Goal: Task Accomplishment & Management: Use online tool/utility

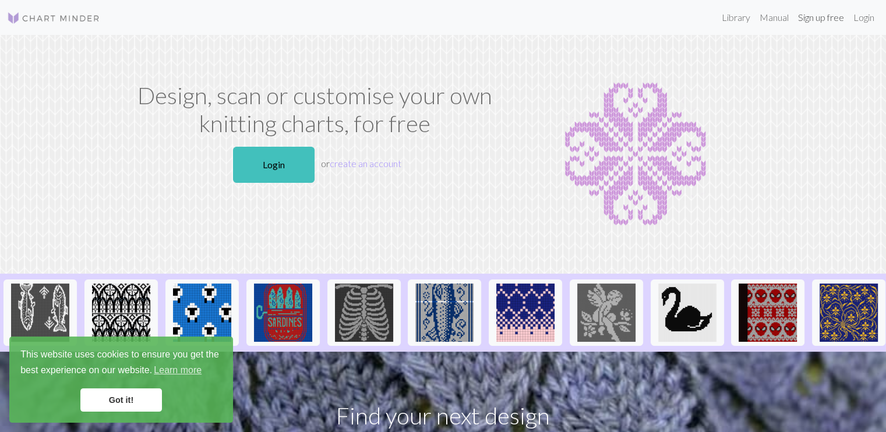
click at [834, 20] on link "Sign up free" at bounding box center [821, 17] width 55 height 23
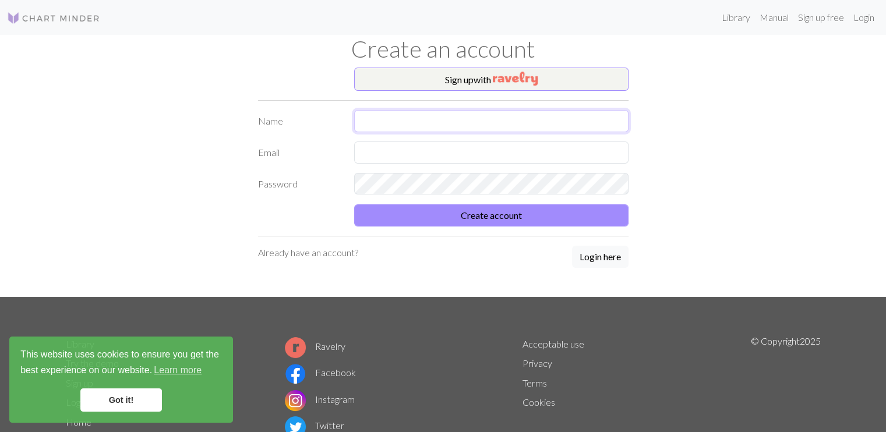
click at [561, 123] on input "text" at bounding box center [491, 121] width 274 height 22
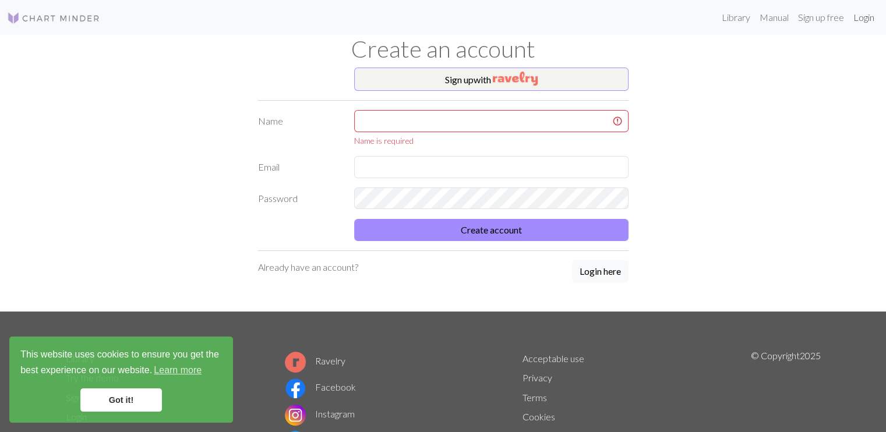
drag, startPoint x: 867, startPoint y: 24, endPoint x: 843, endPoint y: 34, distance: 25.9
click at [867, 25] on link "Login" at bounding box center [864, 17] width 30 height 23
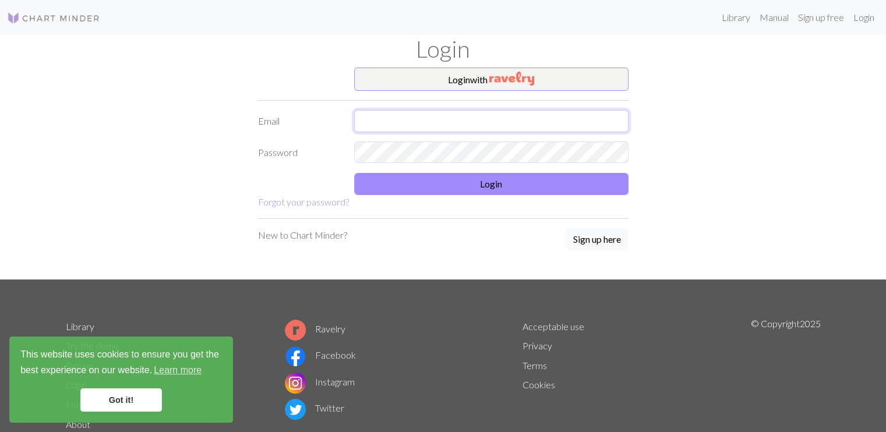
click at [461, 129] on input "text" at bounding box center [491, 121] width 274 height 22
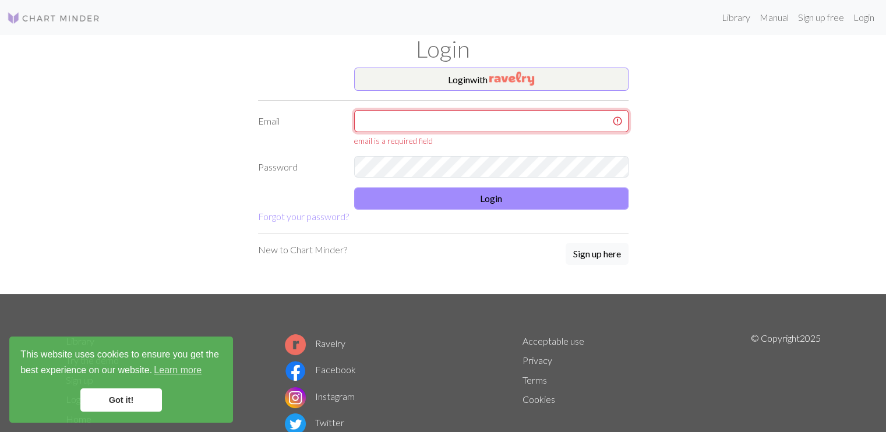
type input "[EMAIL_ADDRESS][DOMAIN_NAME]"
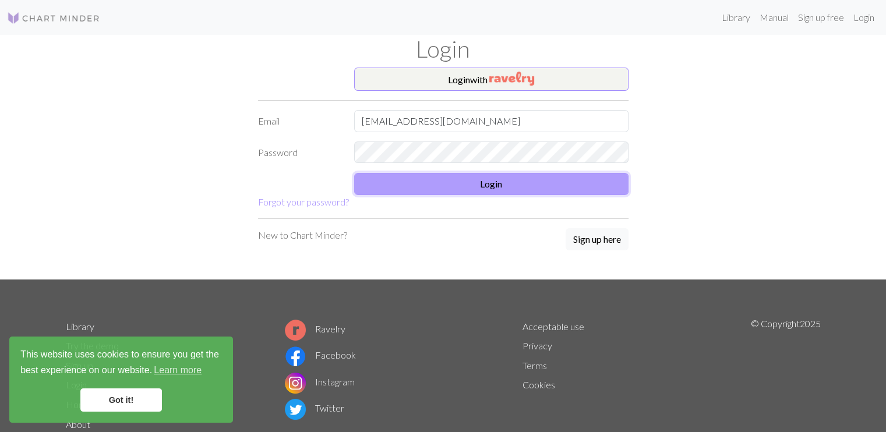
click at [396, 181] on button "Login" at bounding box center [491, 184] width 274 height 22
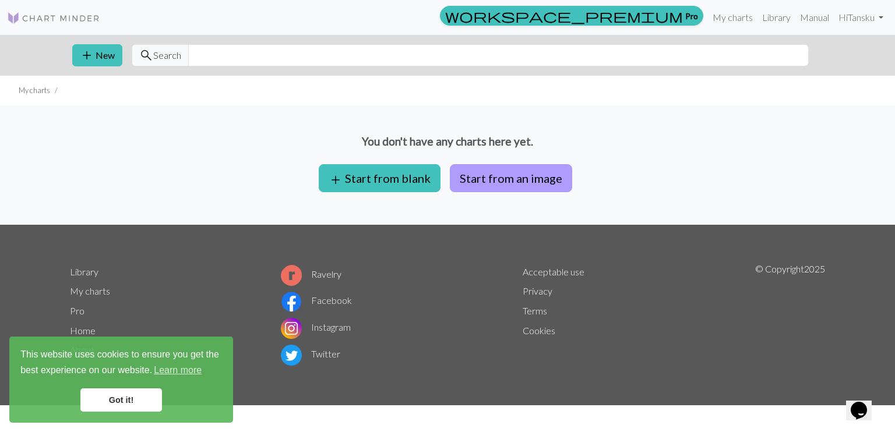
click at [461, 179] on button "Start from an image" at bounding box center [511, 178] width 122 height 28
drag, startPoint x: 119, startPoint y: 401, endPoint x: 154, endPoint y: 382, distance: 40.2
click at [121, 400] on link "Got it!" at bounding box center [121, 400] width 82 height 23
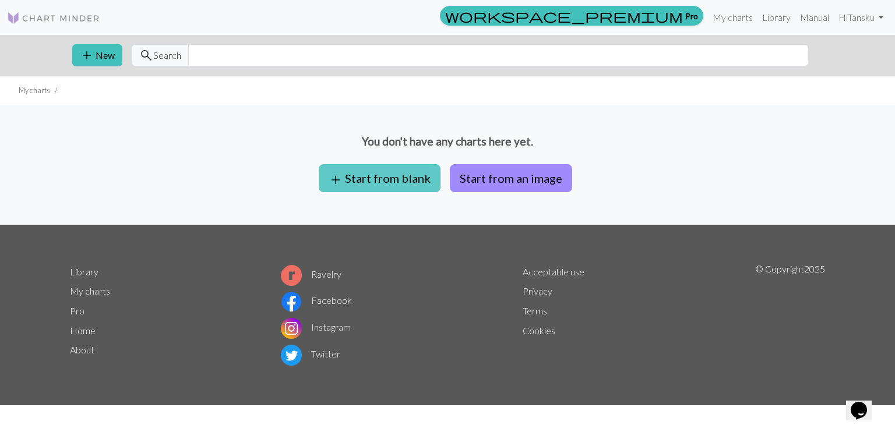
click at [387, 178] on button "add Start from blank" at bounding box center [380, 178] width 122 height 28
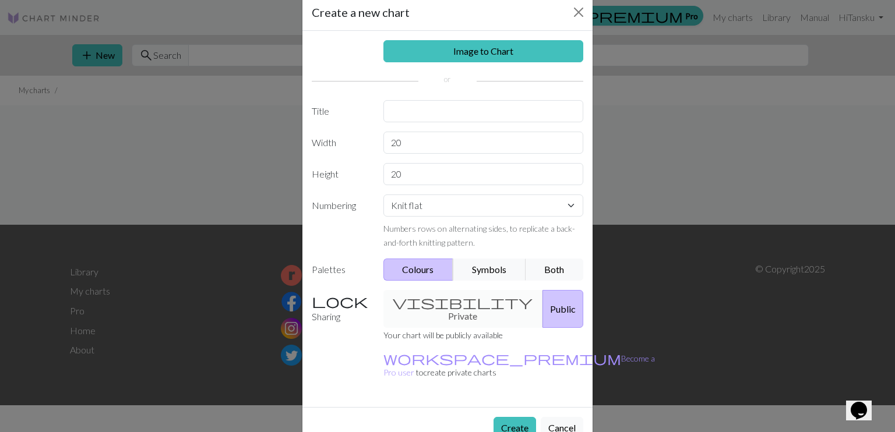
scroll to position [26, 0]
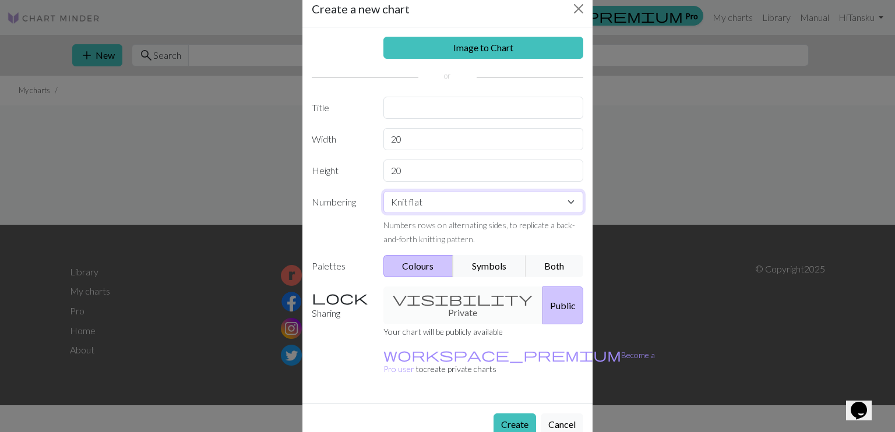
click at [460, 206] on select "Knit flat Knit in the round Lace knitting Cross stitch" at bounding box center [483, 202] width 200 height 22
select select "round"
click at [383, 191] on select "Knit flat Knit in the round Lace knitting Cross stitch" at bounding box center [483, 202] width 200 height 22
click at [454, 140] on input "20" at bounding box center [483, 139] width 200 height 22
click at [489, 135] on input "20" at bounding box center [483, 139] width 200 height 22
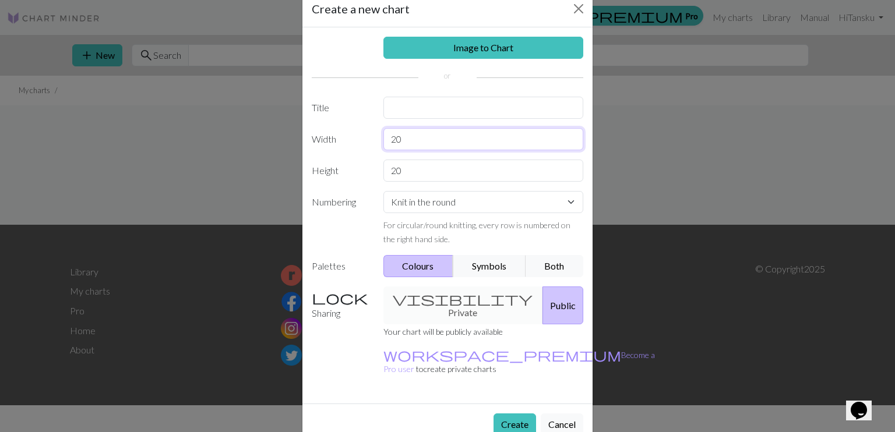
type input "2"
type input "48"
click at [467, 170] on input "20" at bounding box center [483, 171] width 200 height 22
click at [508, 414] on button "Create" at bounding box center [515, 425] width 43 height 22
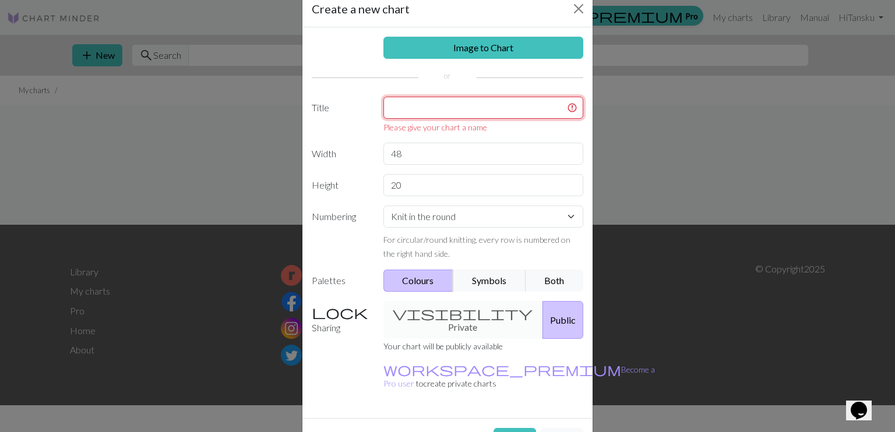
click at [443, 110] on input "text" at bounding box center [483, 108] width 200 height 22
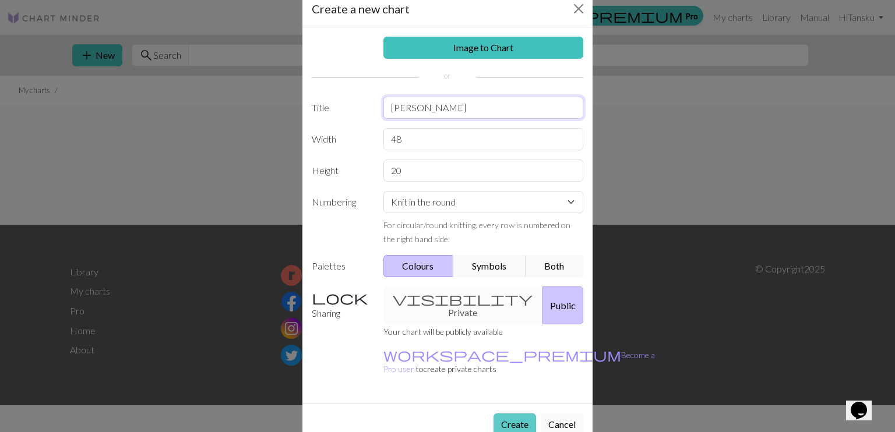
type input "[PERSON_NAME]"
click at [494, 414] on button "Create" at bounding box center [515, 425] width 43 height 22
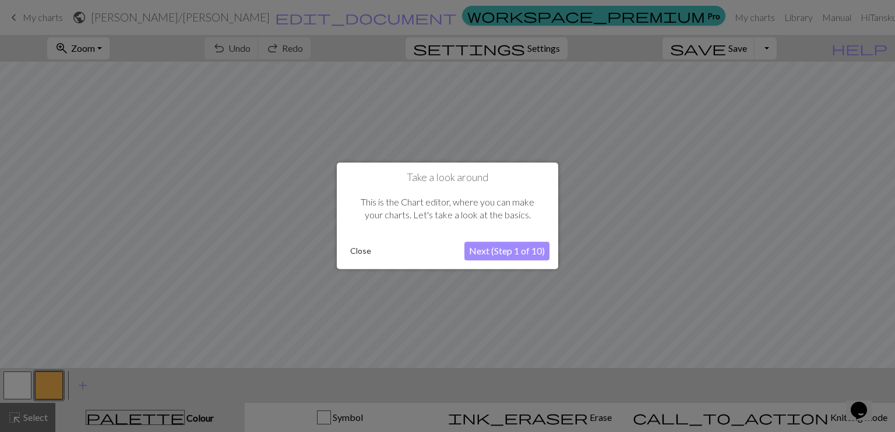
click at [348, 252] on button "Close" at bounding box center [361, 251] width 30 height 17
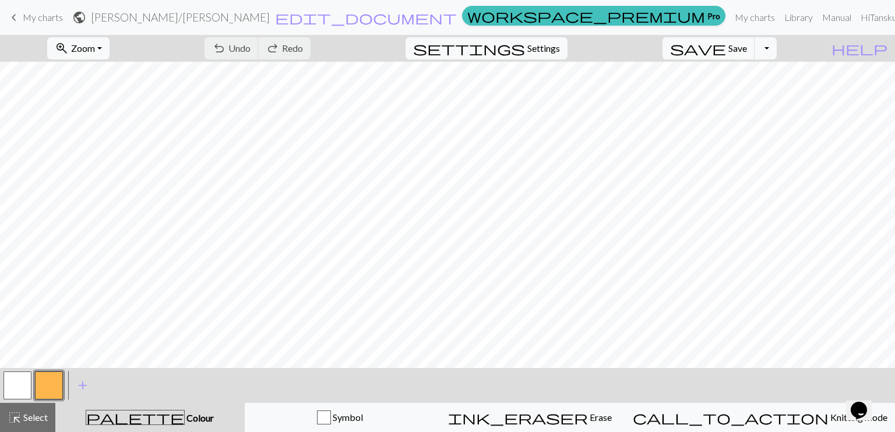
click at [11, 383] on button "button" at bounding box center [17, 386] width 28 height 28
click at [23, 385] on button "button" at bounding box center [17, 386] width 28 height 28
click at [23, 385] on div "Edit colour Name MC Use advanced picker workspace_premium Become a Pro user to …" at bounding box center [447, 216] width 895 height 432
click at [22, 389] on button "button" at bounding box center [17, 386] width 28 height 28
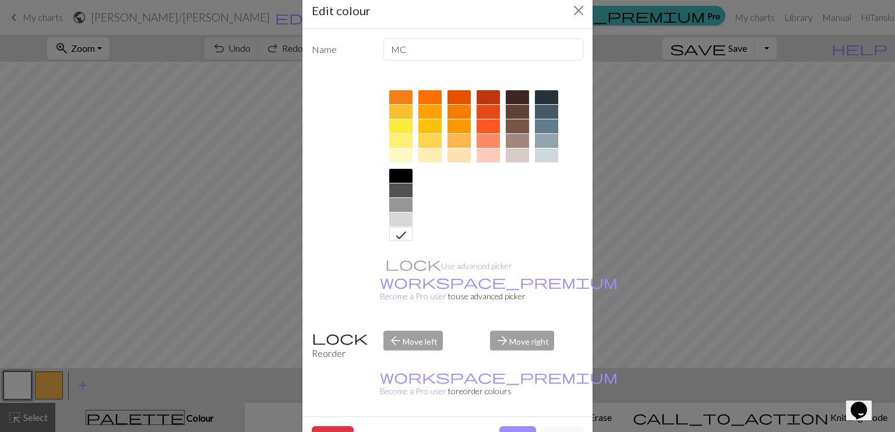
scroll to position [28, 0]
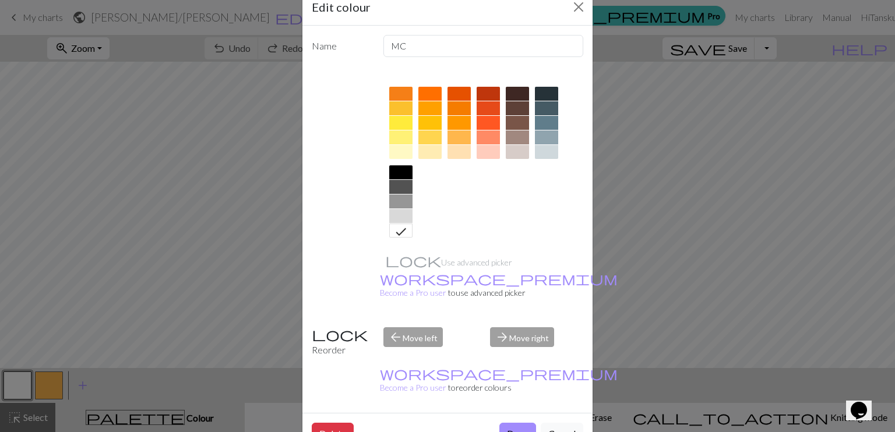
click at [399, 118] on div at bounding box center [400, 123] width 23 height 14
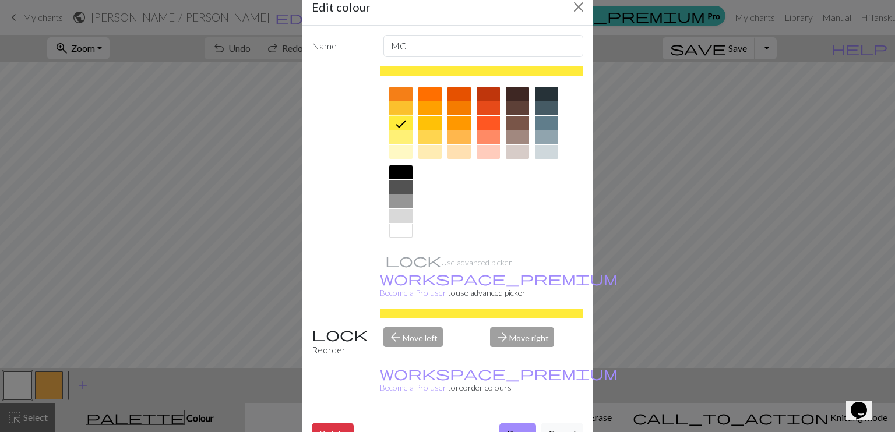
click at [515, 423] on button "Done" at bounding box center [517, 434] width 37 height 22
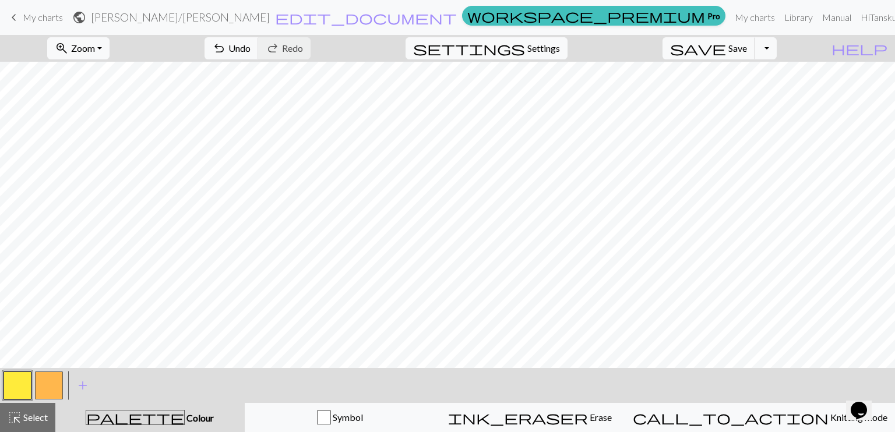
click at [13, 386] on button "button" at bounding box center [17, 386] width 28 height 28
click at [13, 386] on div "Edit colour Name MC Use advanced picker workspace_premium Become a Pro user to …" at bounding box center [447, 216] width 895 height 432
click at [50, 386] on button "button" at bounding box center [49, 386] width 28 height 28
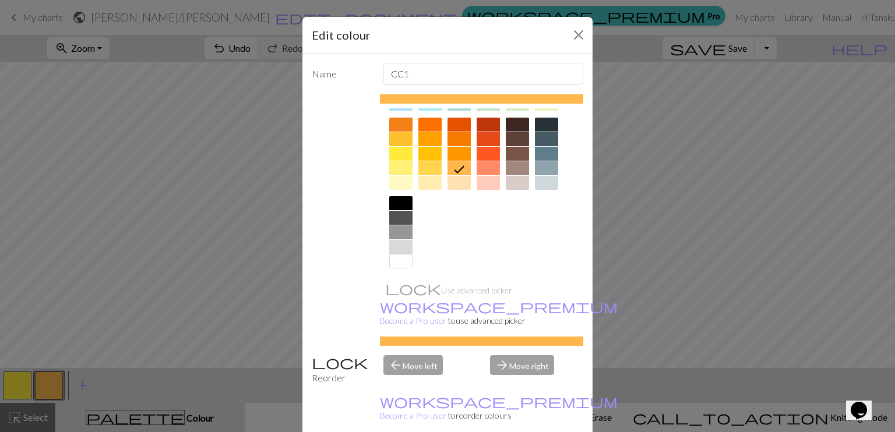
scroll to position [160, 0]
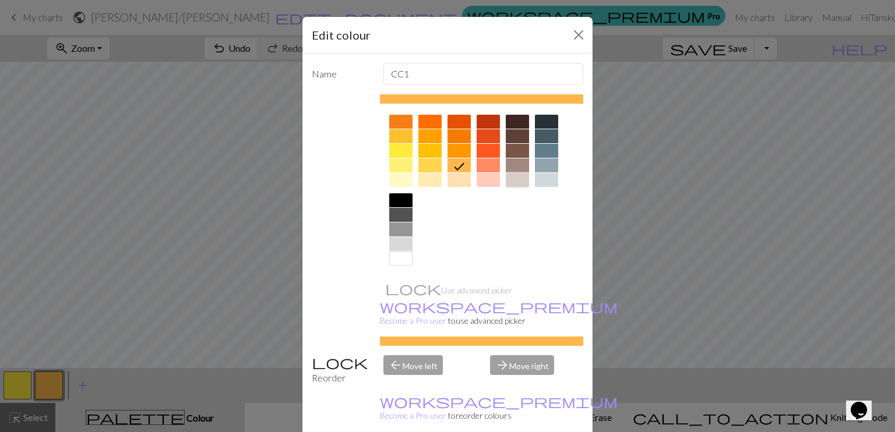
click at [511, 181] on div at bounding box center [517, 180] width 23 height 14
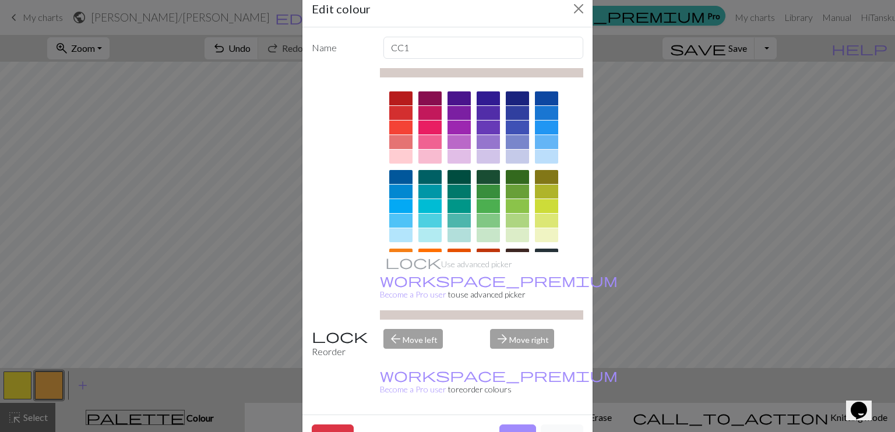
scroll to position [28, 0]
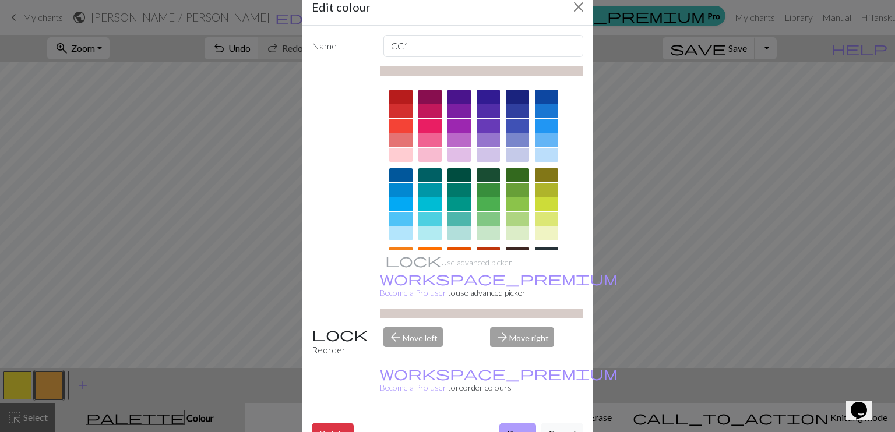
click at [517, 423] on button "Done" at bounding box center [517, 434] width 37 height 22
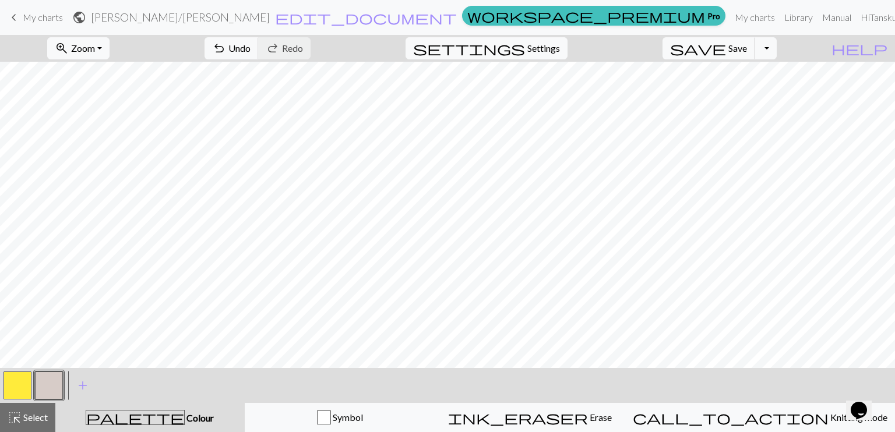
click at [26, 386] on button "button" at bounding box center [17, 386] width 28 height 28
click at [54, 380] on button "button" at bounding box center [49, 386] width 28 height 28
drag, startPoint x: 30, startPoint y: 385, endPoint x: 54, endPoint y: 372, distance: 26.6
click at [31, 384] on div at bounding box center [17, 385] width 31 height 31
click at [19, 386] on button "button" at bounding box center [17, 386] width 28 height 28
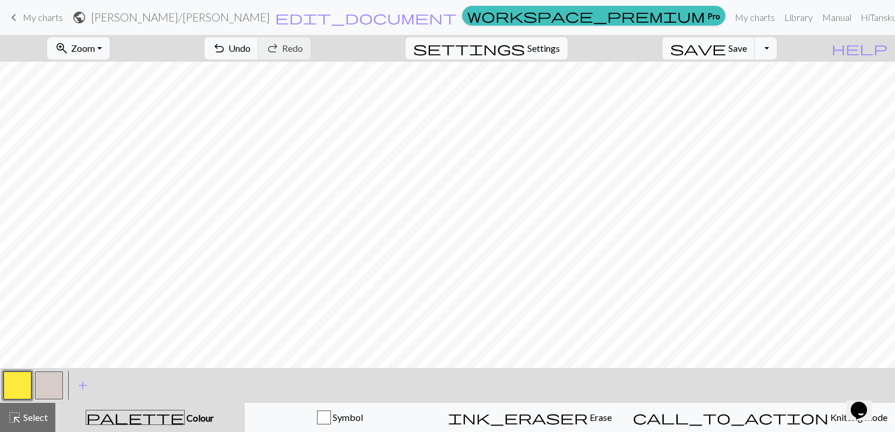
drag, startPoint x: 46, startPoint y: 381, endPoint x: 73, endPoint y: 370, distance: 29.3
click at [46, 379] on button "button" at bounding box center [49, 386] width 28 height 28
click at [29, 379] on button "button" at bounding box center [17, 386] width 28 height 28
drag, startPoint x: 41, startPoint y: 382, endPoint x: 65, endPoint y: 371, distance: 26.3
click at [42, 381] on button "button" at bounding box center [49, 386] width 28 height 28
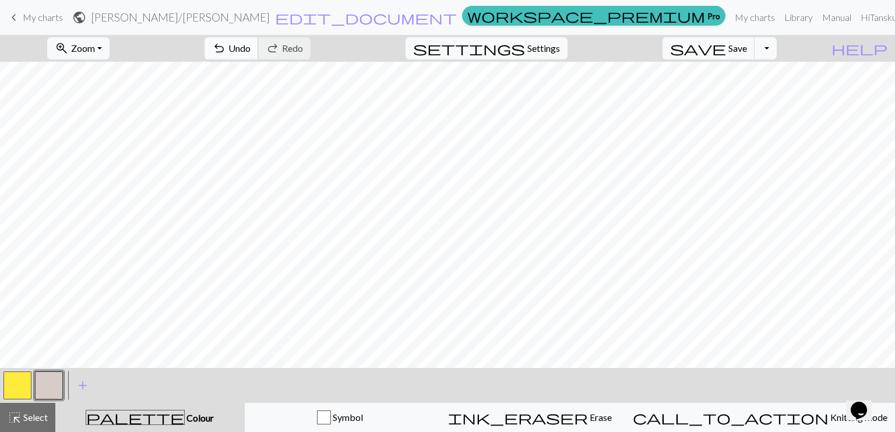
click at [226, 44] on span "undo" at bounding box center [219, 48] width 14 height 16
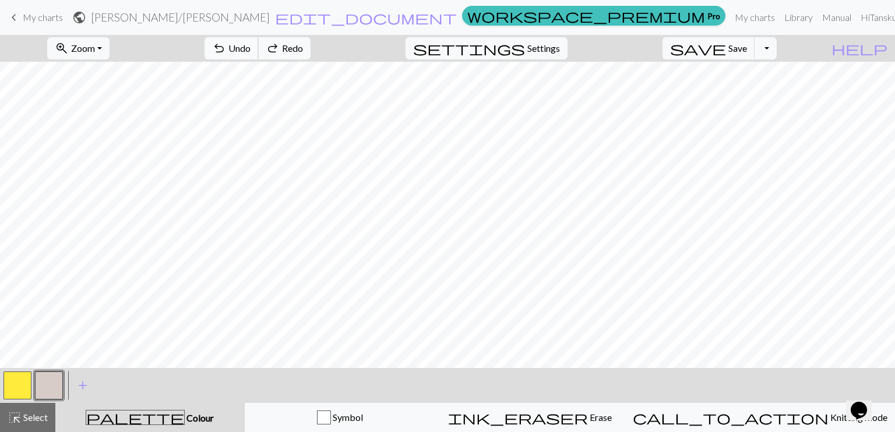
click at [226, 44] on span "undo" at bounding box center [219, 48] width 14 height 16
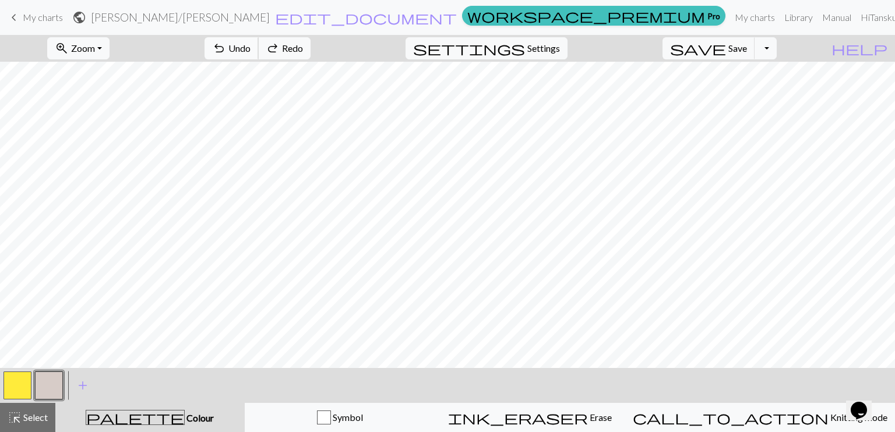
click at [226, 44] on span "undo" at bounding box center [219, 48] width 14 height 16
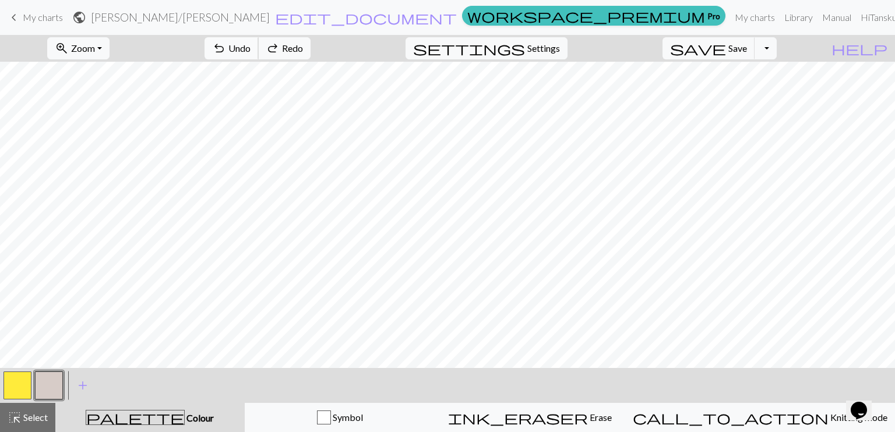
click at [226, 44] on span "undo" at bounding box center [219, 48] width 14 height 16
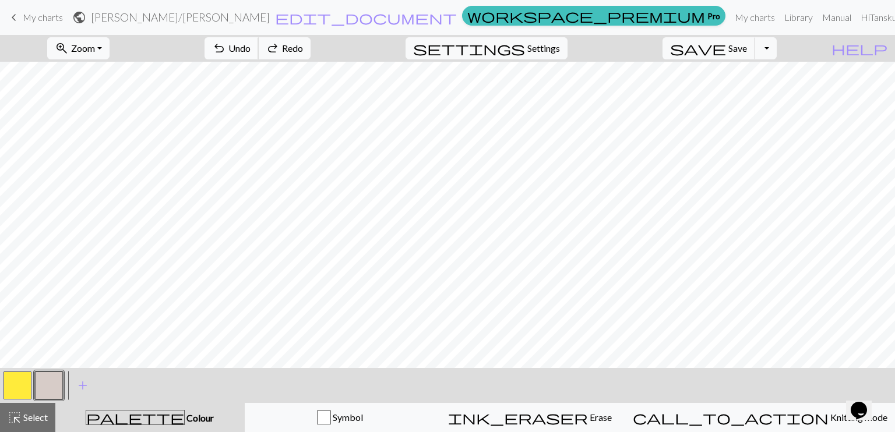
click at [226, 45] on span "undo" at bounding box center [219, 48] width 14 height 16
drag, startPoint x: 17, startPoint y: 375, endPoint x: 25, endPoint y: 369, distance: 9.6
click at [25, 369] on div "< >" at bounding box center [33, 385] width 63 height 35
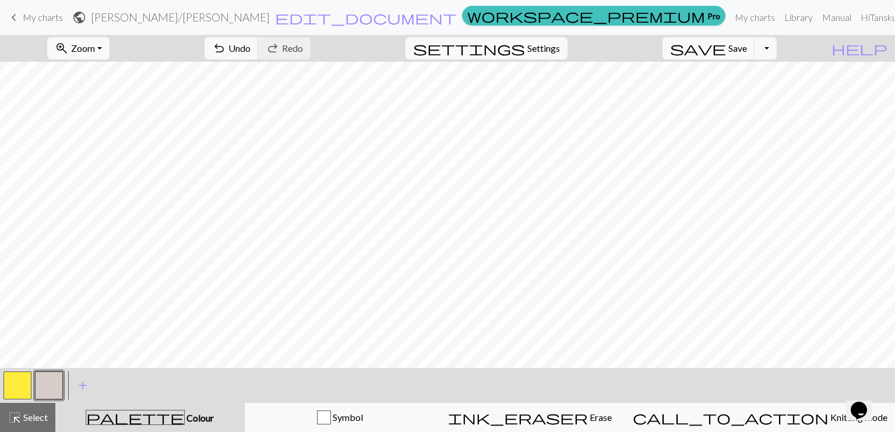
click at [14, 390] on button "button" at bounding box center [17, 386] width 28 height 28
click at [14, 389] on button "button" at bounding box center [17, 386] width 28 height 28
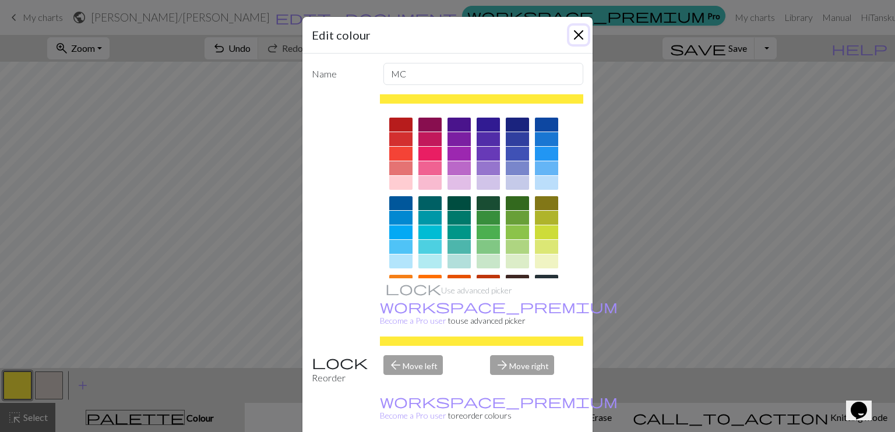
click at [573, 38] on button "Close" at bounding box center [578, 35] width 19 height 19
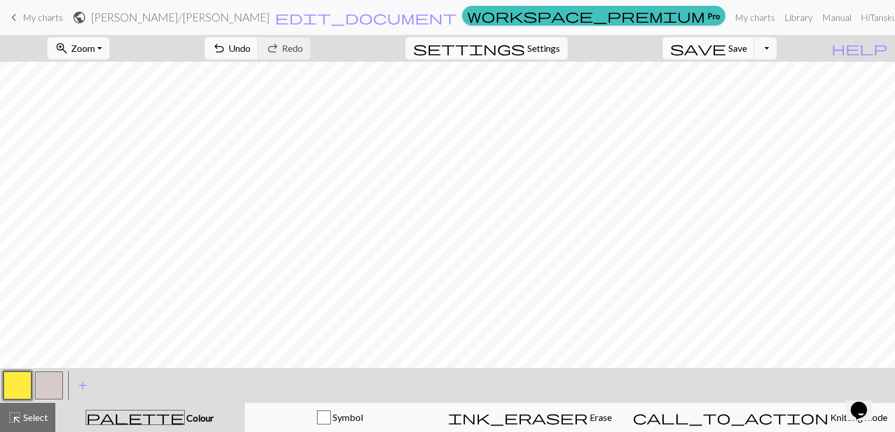
click at [43, 379] on button "button" at bounding box center [49, 386] width 28 height 28
drag, startPoint x: 12, startPoint y: 389, endPoint x: 59, endPoint y: 369, distance: 51.2
click at [25, 382] on button "button" at bounding box center [17, 386] width 28 height 28
drag, startPoint x: 49, startPoint y: 385, endPoint x: 59, endPoint y: 369, distance: 18.6
click at [52, 377] on button "button" at bounding box center [49, 386] width 28 height 28
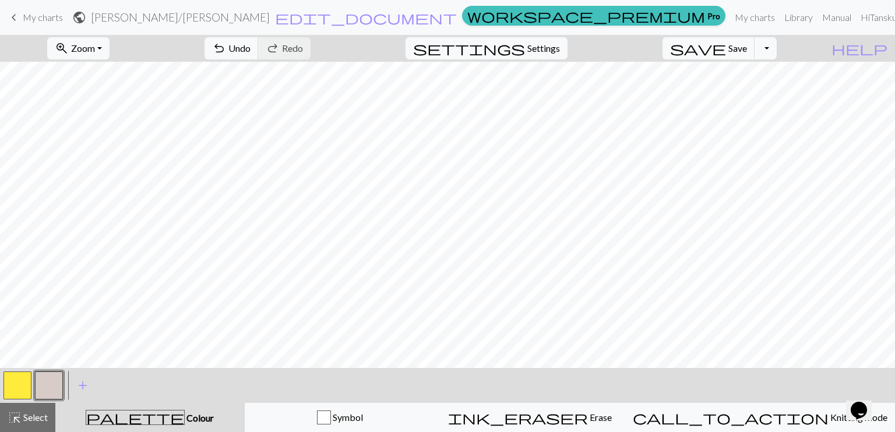
drag, startPoint x: 18, startPoint y: 387, endPoint x: 32, endPoint y: 369, distance: 23.3
click at [26, 375] on button "button" at bounding box center [17, 386] width 28 height 28
